Goal: Navigation & Orientation: Find specific page/section

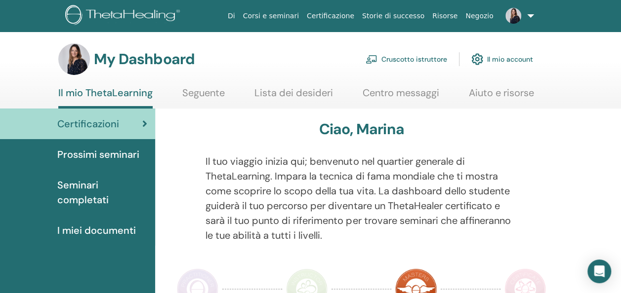
click at [103, 153] on span "Prossimi seminari" at bounding box center [98, 154] width 82 height 15
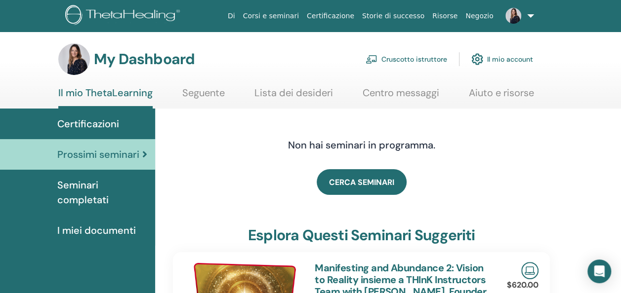
click at [303, 13] on link "Corsi e seminari" at bounding box center [271, 16] width 64 height 18
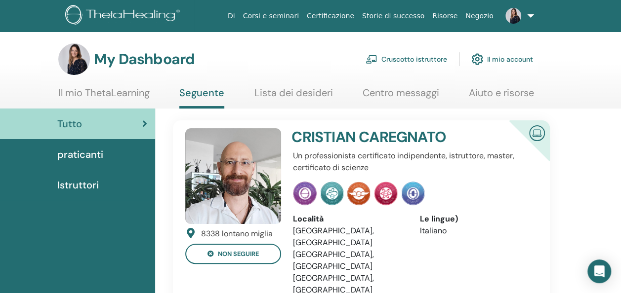
click at [79, 181] on span "Istruttori" at bounding box center [77, 185] width 41 height 15
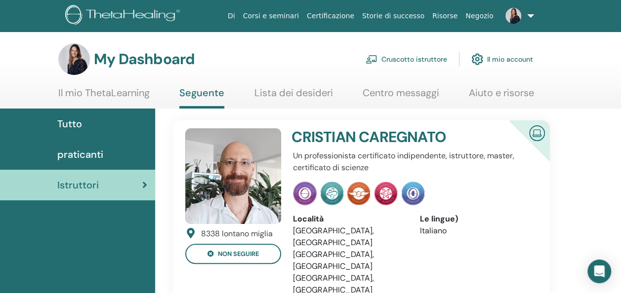
click at [528, 12] on link at bounding box center [517, 16] width 40 height 32
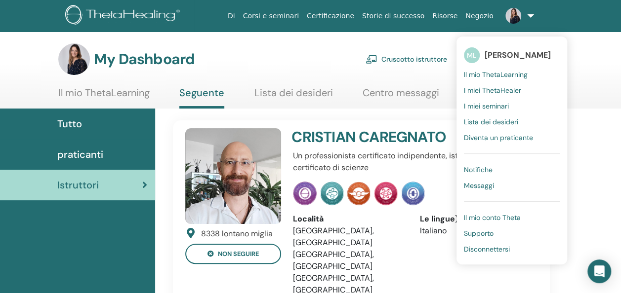
click at [472, 74] on span "Il mio ThetaLearning" at bounding box center [496, 74] width 64 height 9
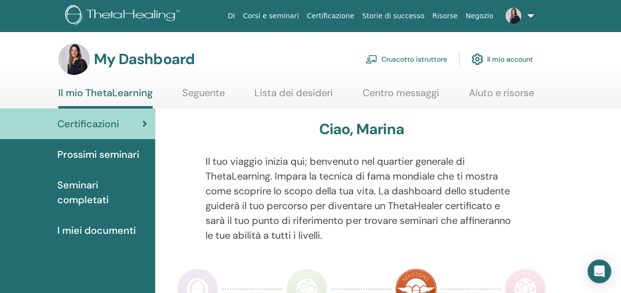
click at [415, 59] on link "Cruscotto istruttore" at bounding box center [405, 59] width 81 height 22
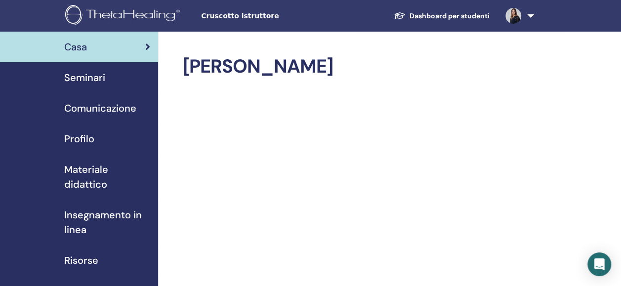
click at [83, 173] on span "Materiale didattico" at bounding box center [107, 177] width 86 height 30
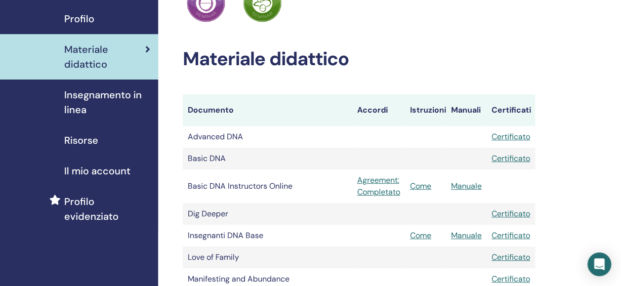
scroll to position [120, 0]
click at [372, 189] on link "Agreement: Completato" at bounding box center [378, 186] width 43 height 24
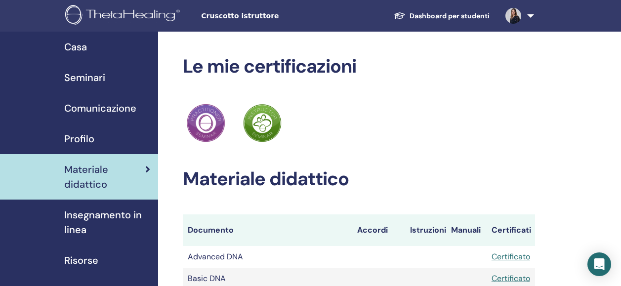
scroll to position [120, 0]
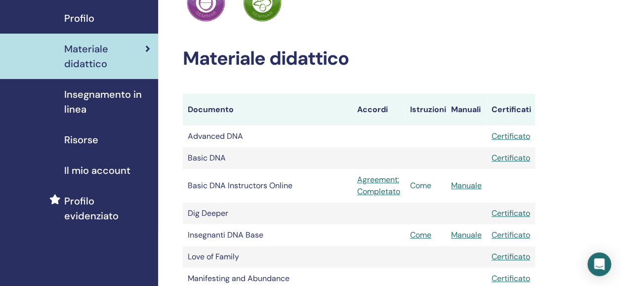
click at [426, 186] on link "Come" at bounding box center [420, 185] width 21 height 10
